Goal: Task Accomplishment & Management: Complete application form

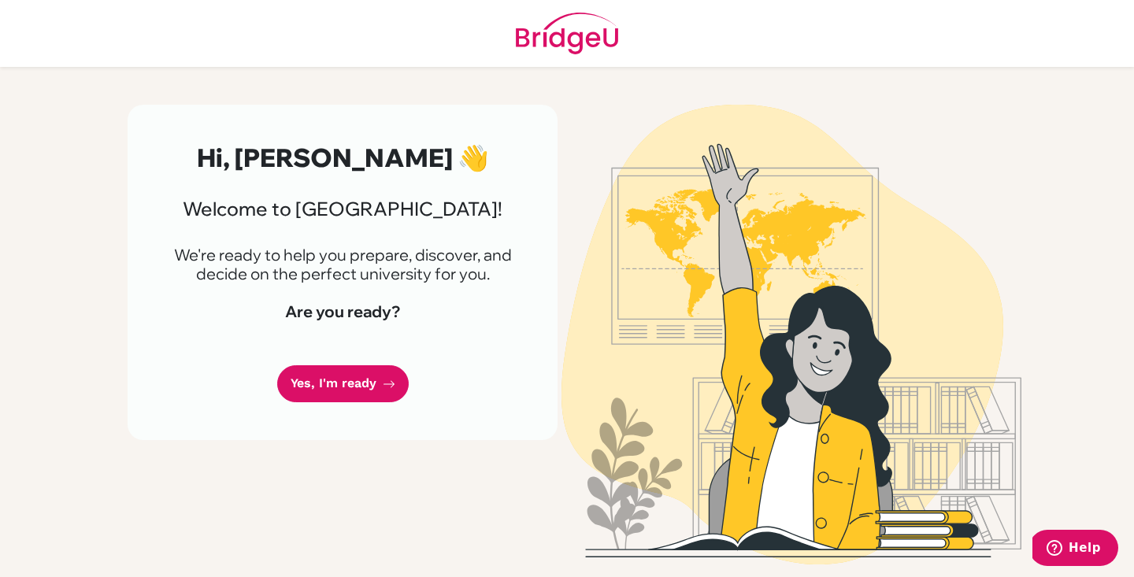
click at [360, 362] on div "Hi, [PERSON_NAME] 👋 Welcome to [GEOGRAPHIC_DATA]! We're ready to help you prepa…" at bounding box center [343, 272] width 430 height 335
click at [360, 368] on link "Yes, I'm ready" at bounding box center [343, 383] width 132 height 37
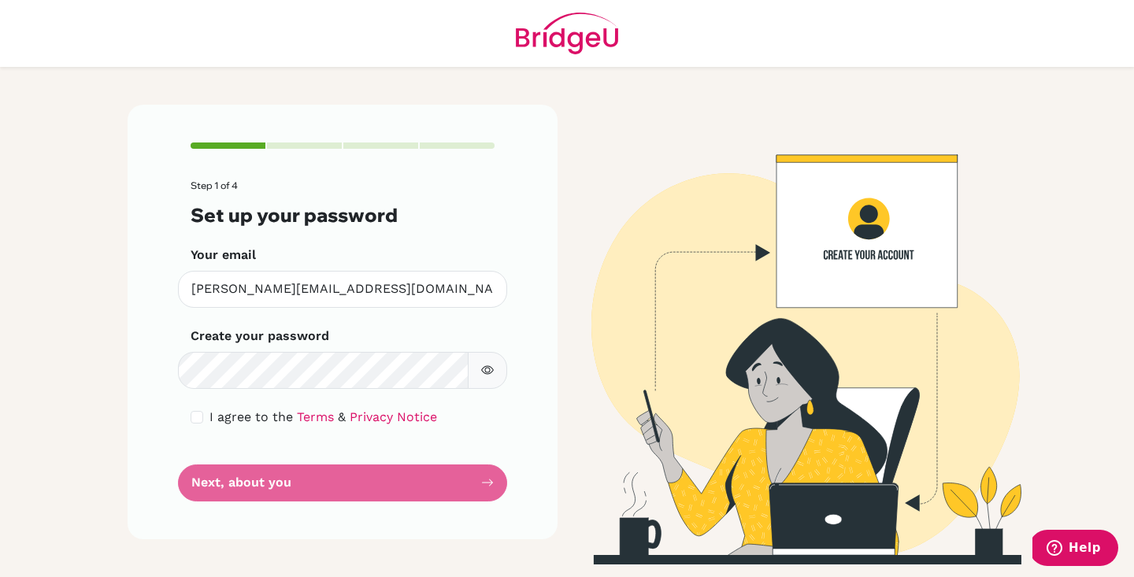
click at [132, 322] on div "Step 1 of 4 Set up your password Your email benjamin_spier@cds.ed.cr Invalid em…" at bounding box center [343, 322] width 430 height 435
click at [300, 479] on form "Step 1 of 4 Set up your password Your email benjamin_spier@cds.ed.cr Invalid em…" at bounding box center [343, 340] width 304 height 321
click at [374, 491] on form "Step 1 of 4 Set up your password Your email benjamin_spier@cds.ed.cr Invalid em…" at bounding box center [343, 340] width 304 height 321
click at [204, 412] on div "I agree to the Terms & Privacy Notice" at bounding box center [343, 417] width 304 height 19
click at [198, 412] on input "checkbox" at bounding box center [197, 417] width 13 height 13
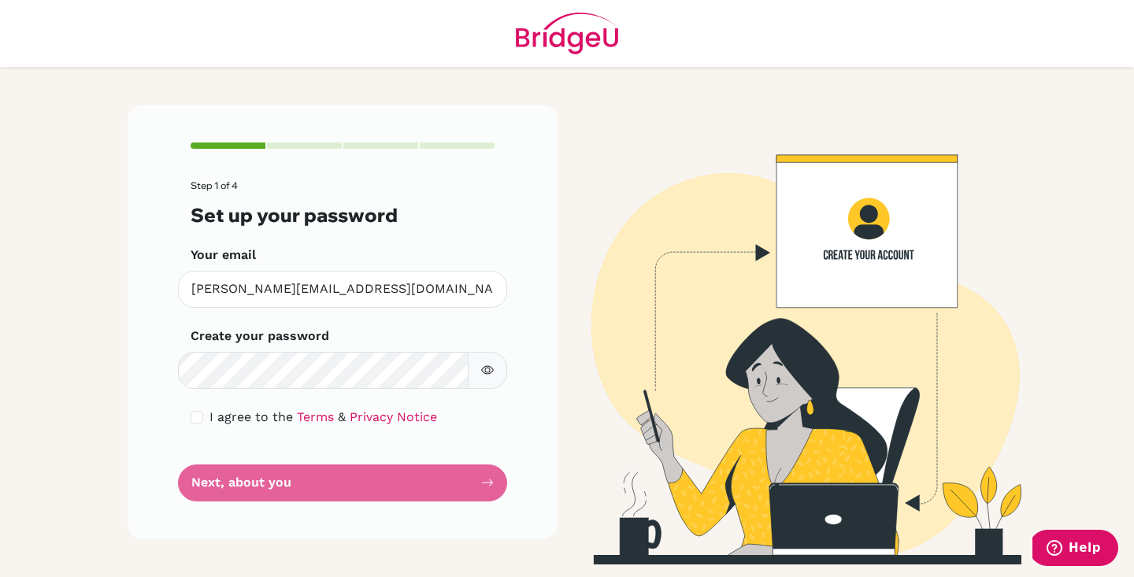
checkbox input "true"
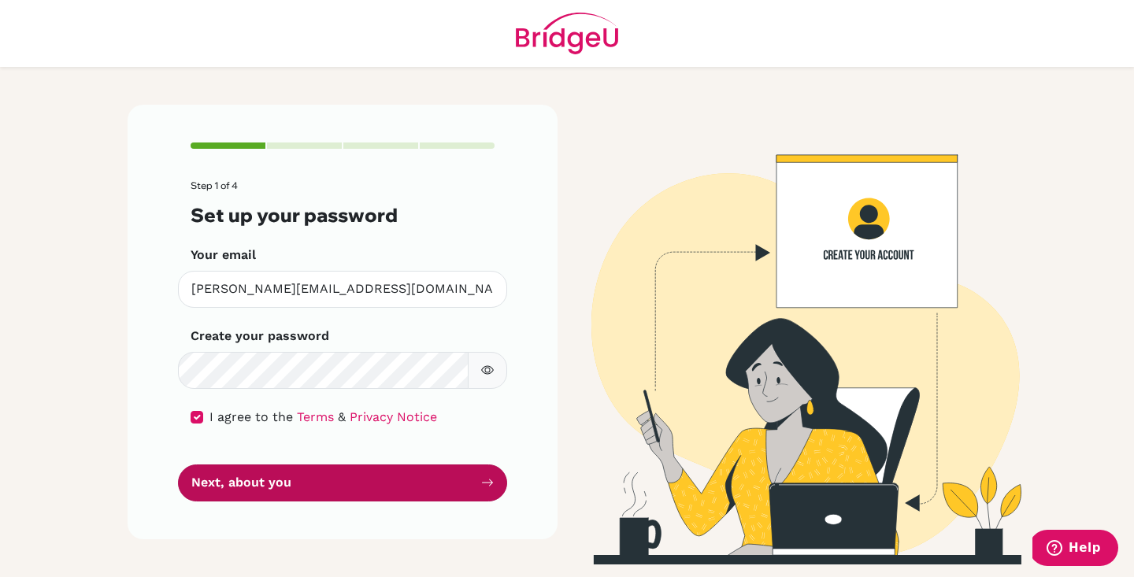
click at [224, 476] on button "Next, about you" at bounding box center [342, 483] width 329 height 37
